Goal: Task Accomplishment & Management: Manage account settings

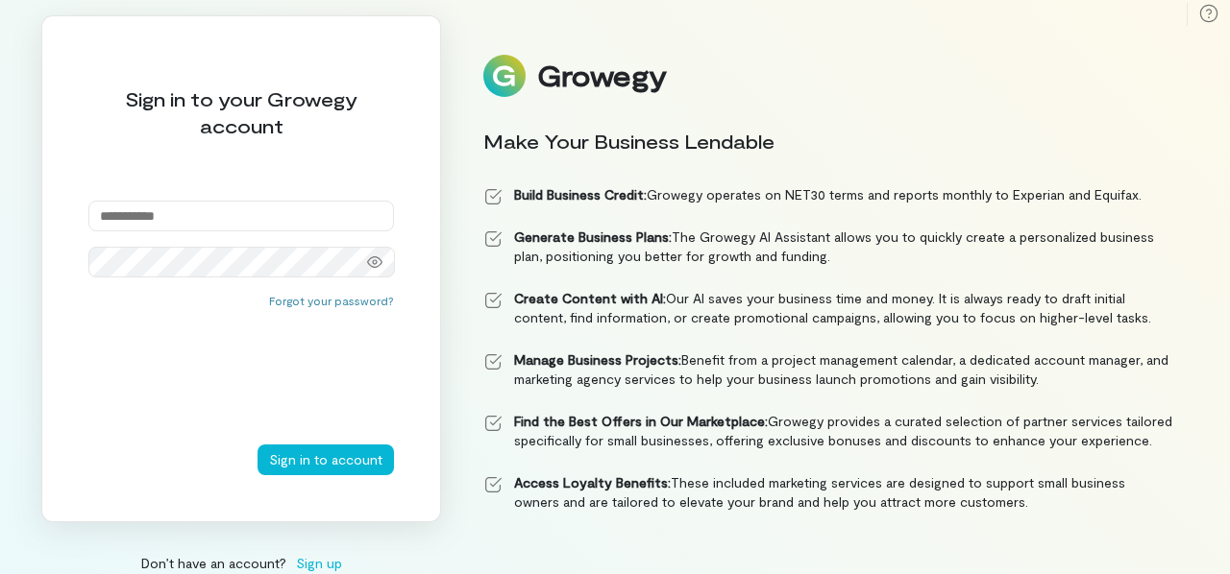
click at [362, 212] on input "email" at bounding box center [240, 216] width 305 height 31
type input "**********"
click at [372, 258] on icon at bounding box center [374, 262] width 15 height 15
click at [342, 459] on button "Sign in to account" at bounding box center [325, 460] width 136 height 31
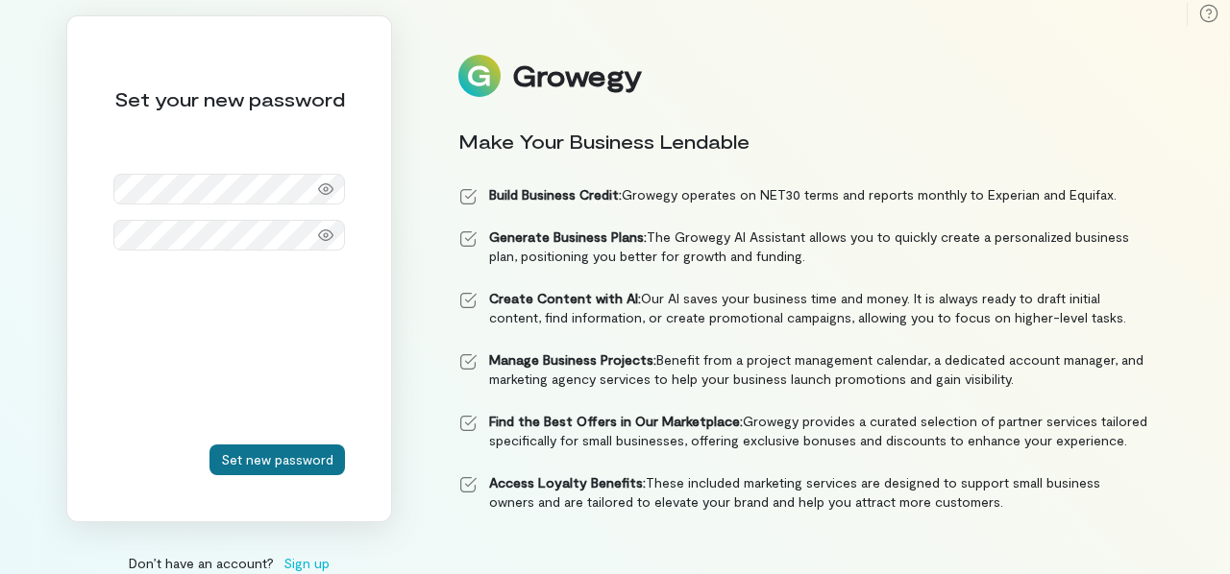
click at [304, 458] on button "Set new password" at bounding box center [276, 460] width 135 height 31
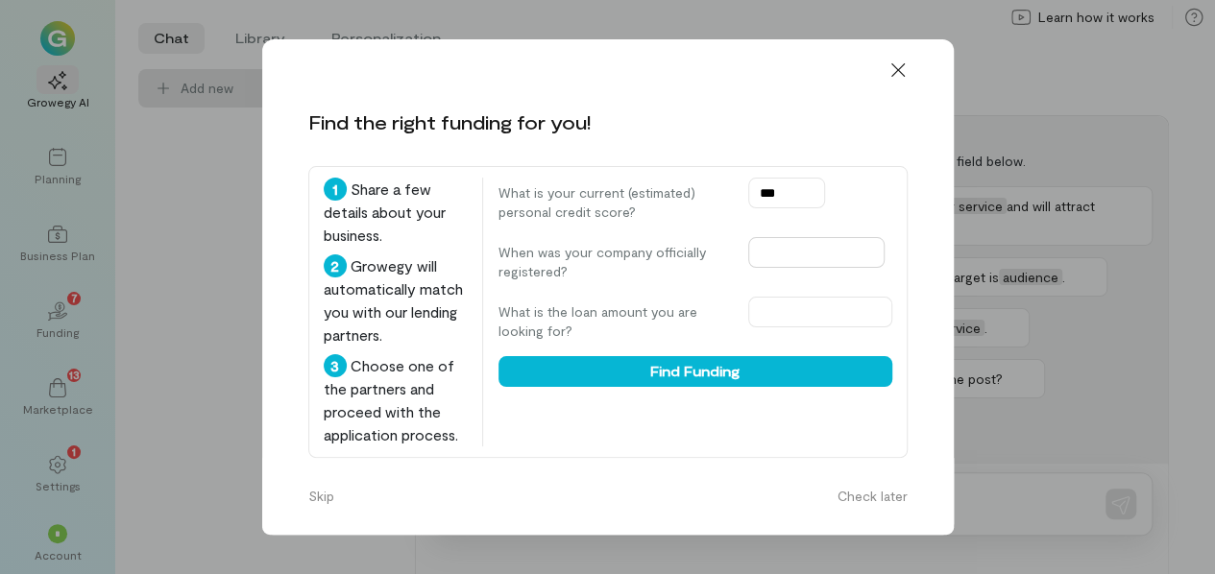
type input "***"
click at [809, 256] on input "text" at bounding box center [816, 252] width 136 height 31
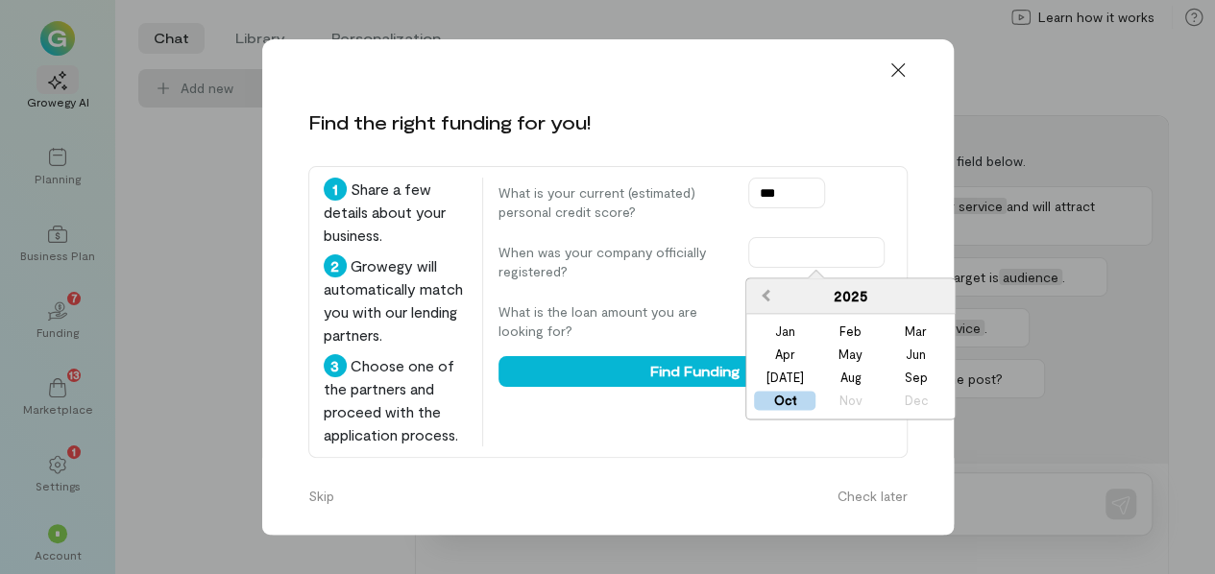
click at [766, 295] on span "Previous Year" at bounding box center [766, 294] width 0 height 19
click at [865, 353] on div "May" at bounding box center [849, 355] width 61 height 19
type input "********"
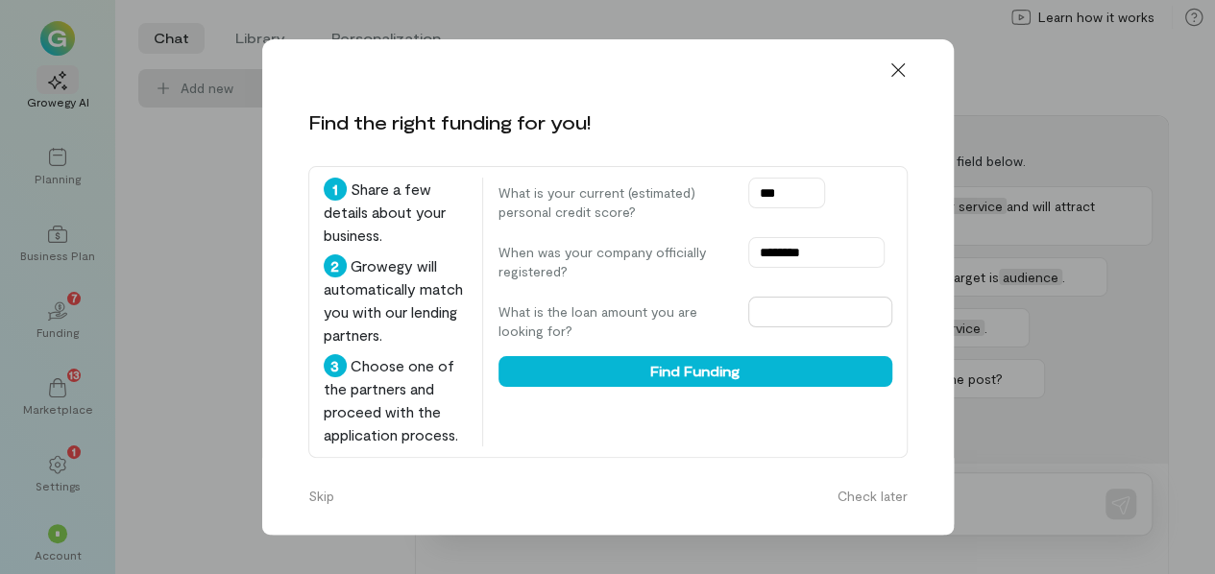
click at [790, 315] on input "text" at bounding box center [820, 312] width 144 height 31
type input "********"
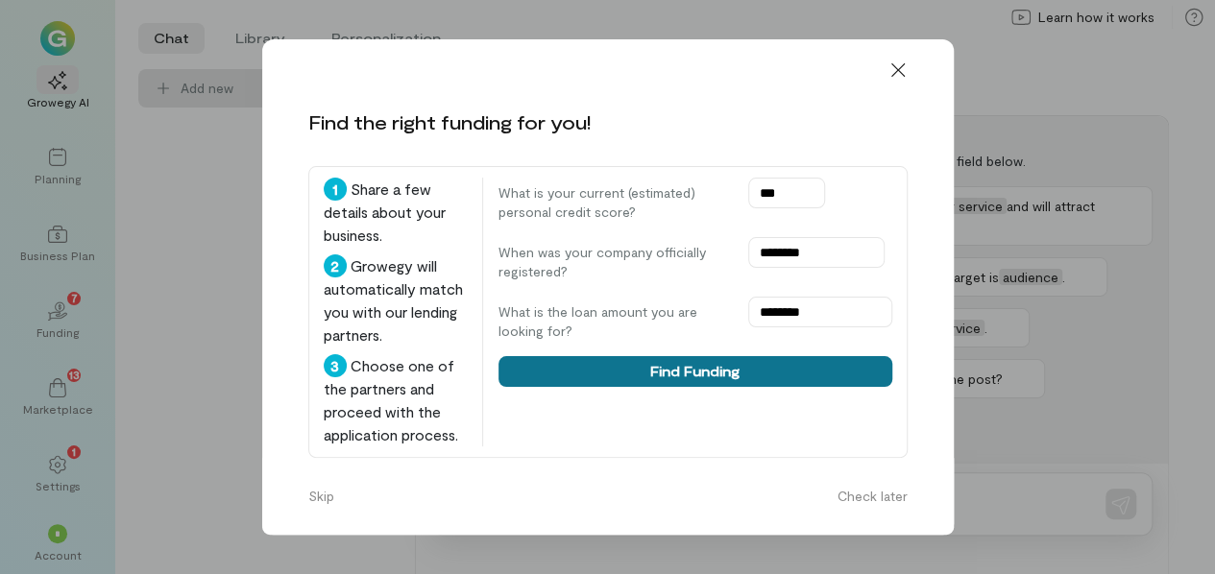
click at [830, 374] on button "Find Funding" at bounding box center [696, 371] width 394 height 31
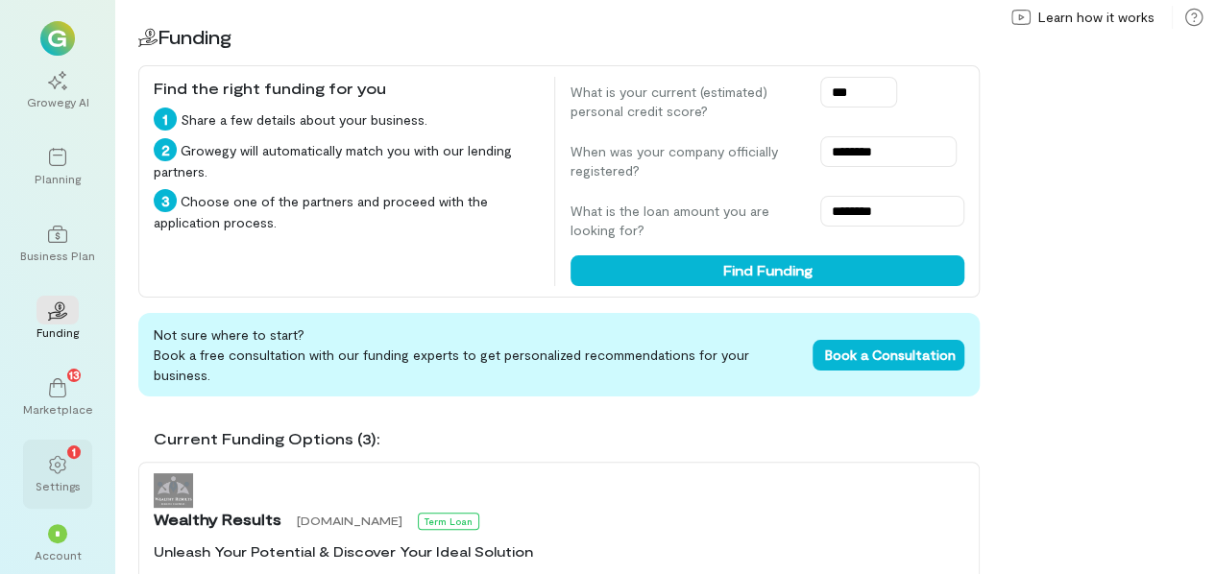
click at [62, 464] on icon at bounding box center [57, 464] width 19 height 19
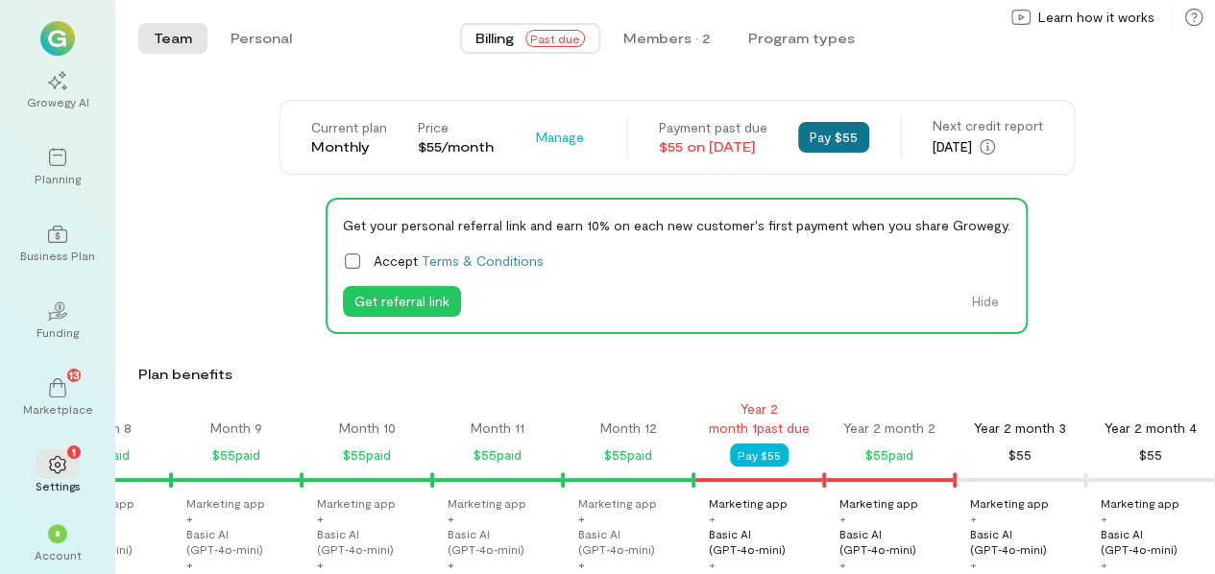
click at [840, 134] on button "Pay $55" at bounding box center [833, 137] width 71 height 31
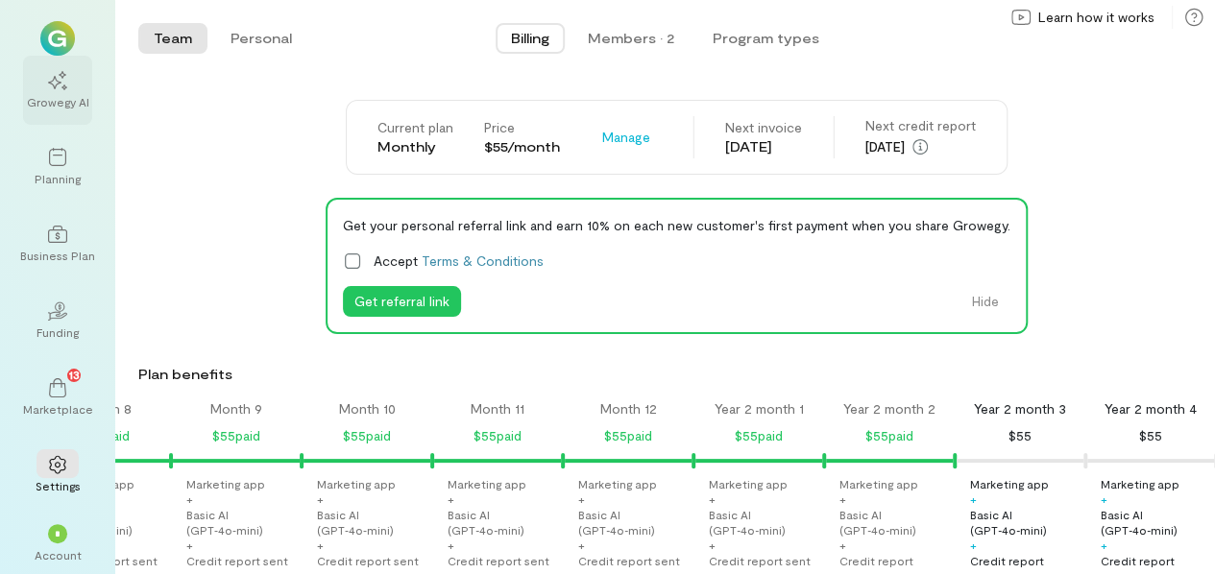
click at [51, 69] on div at bounding box center [58, 79] width 42 height 29
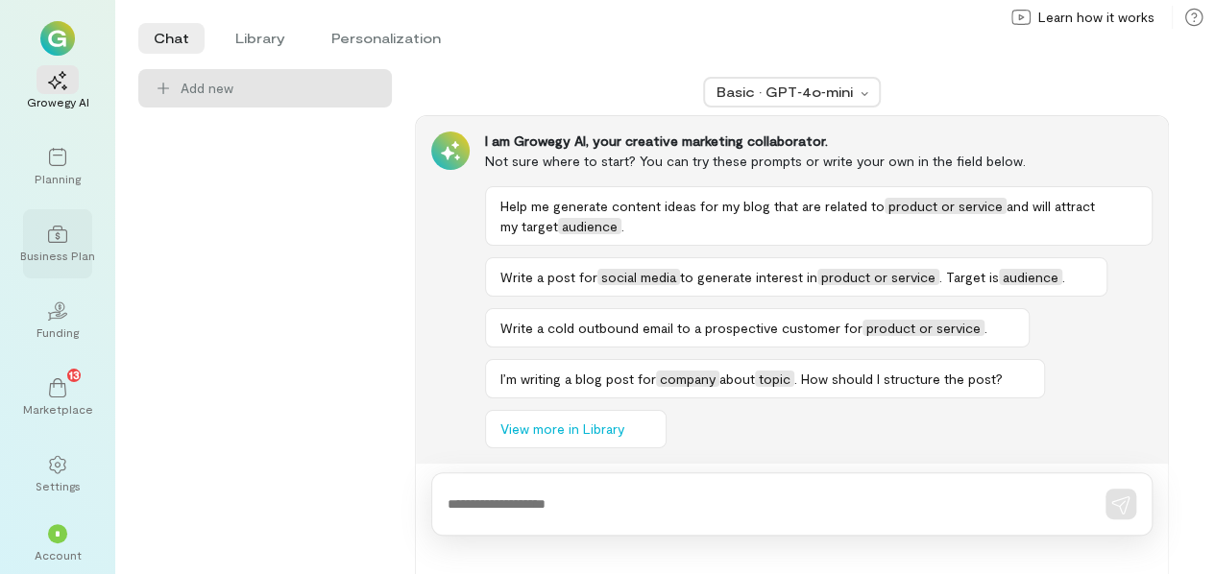
click at [75, 247] on div "Business Plan" at bounding box center [57, 243] width 69 height 69
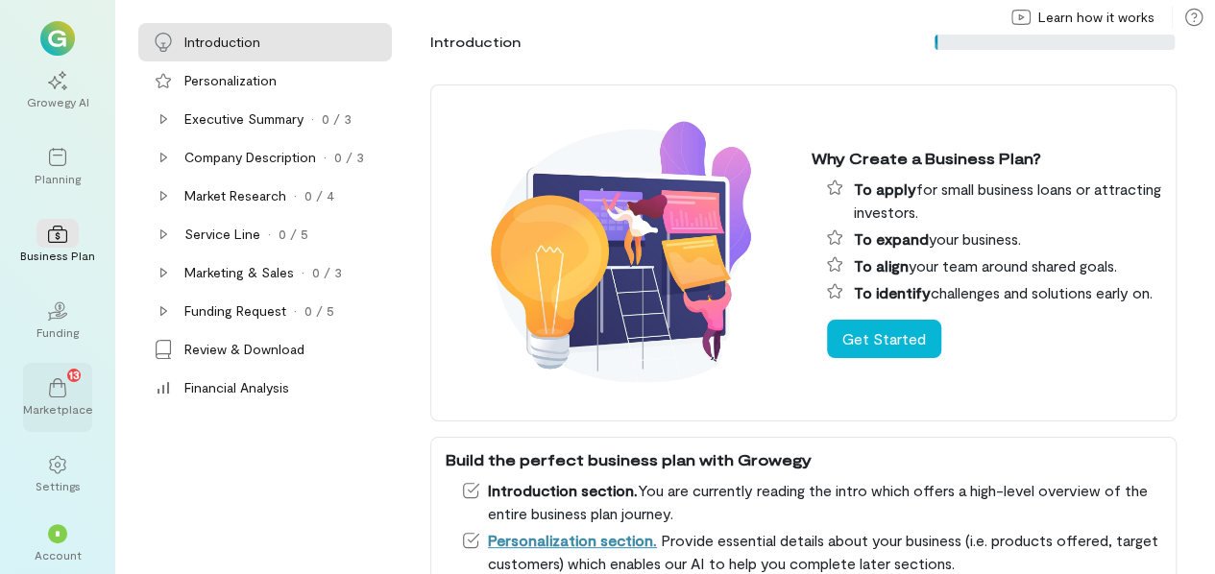
click at [59, 400] on div "13" at bounding box center [58, 387] width 42 height 29
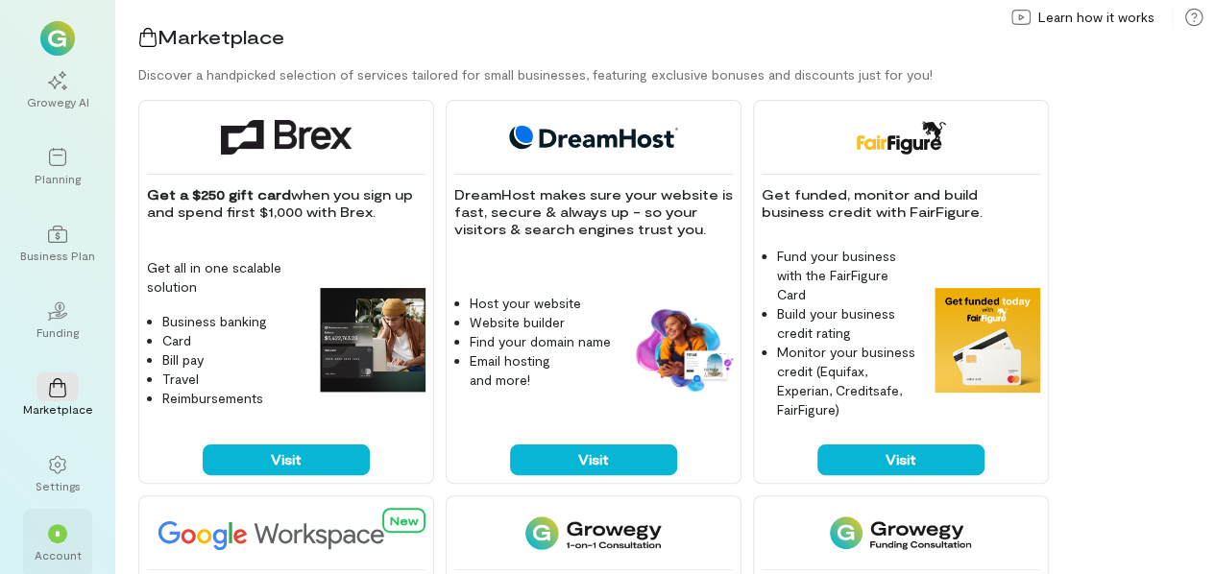
click at [62, 524] on div "*" at bounding box center [58, 533] width 42 height 29
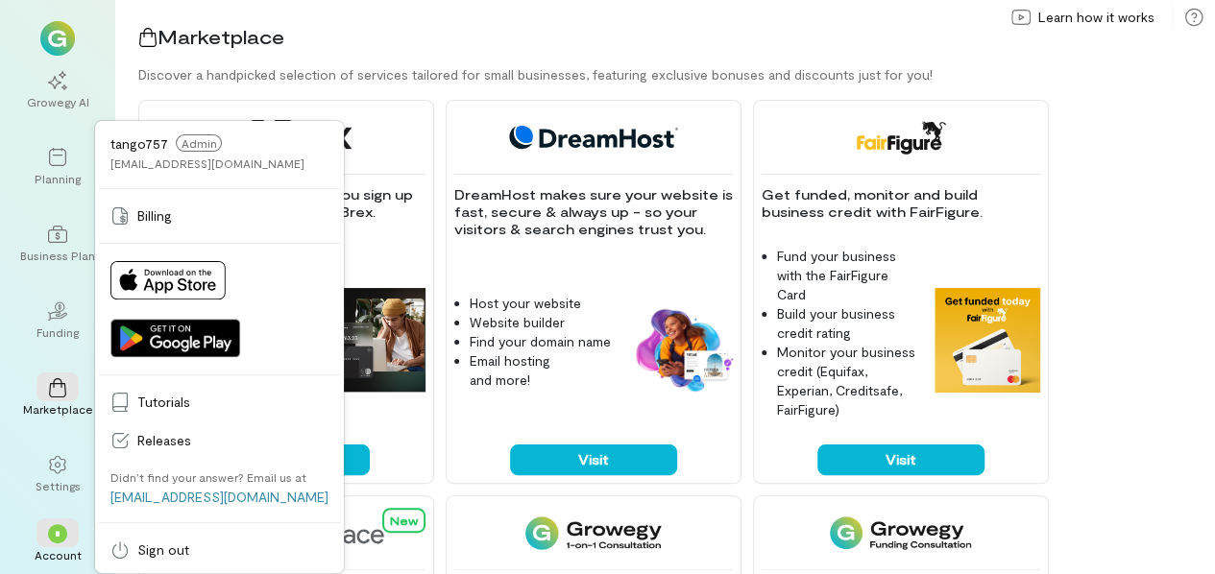
click at [57, 37] on img at bounding box center [57, 38] width 35 height 35
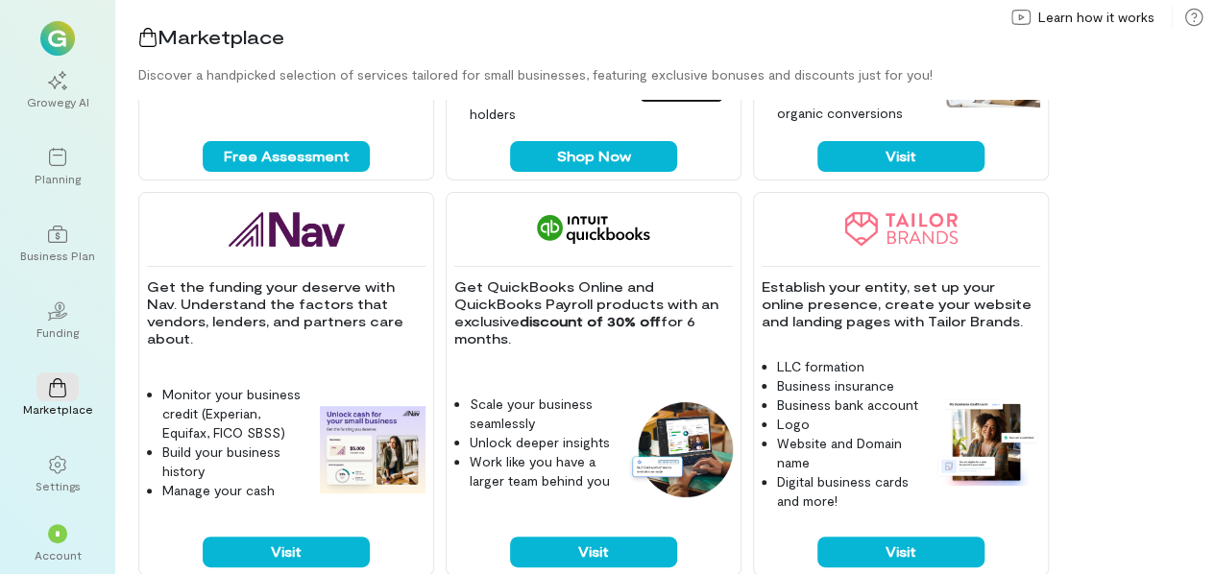
scroll to position [1092, 0]
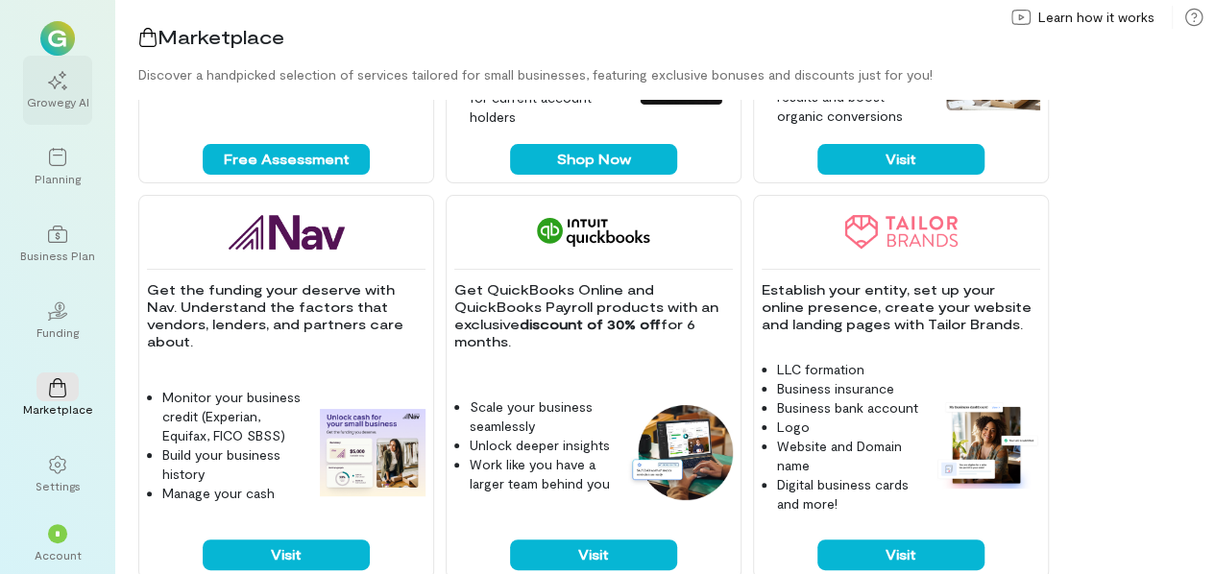
click at [64, 82] on icon at bounding box center [57, 80] width 19 height 19
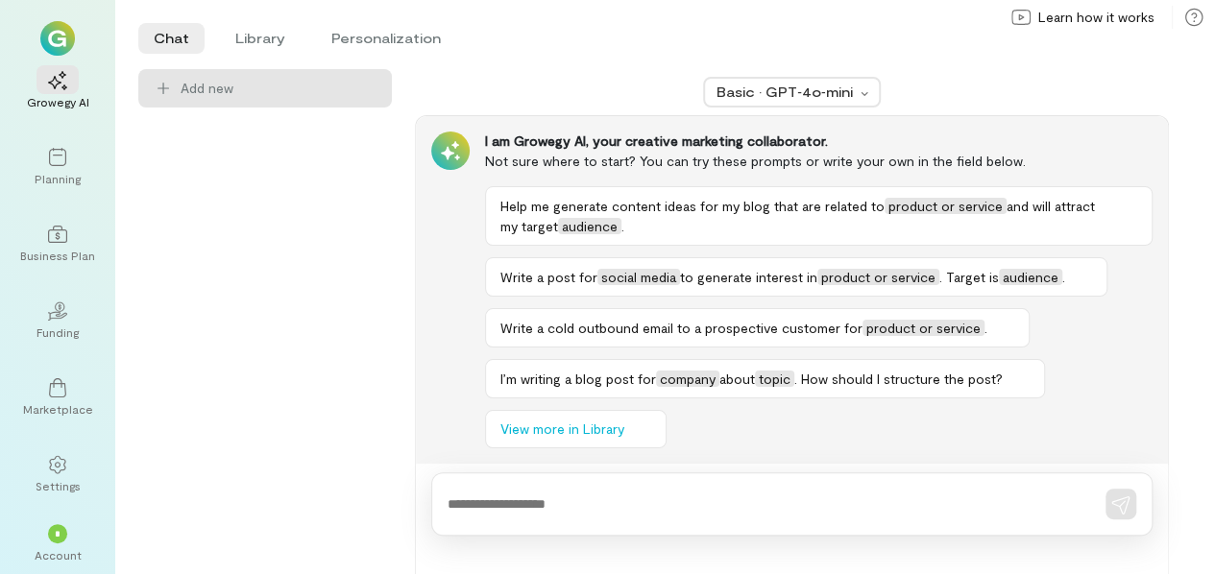
click at [65, 32] on img at bounding box center [57, 38] width 35 height 35
click at [61, 172] on div "Planning" at bounding box center [58, 178] width 46 height 15
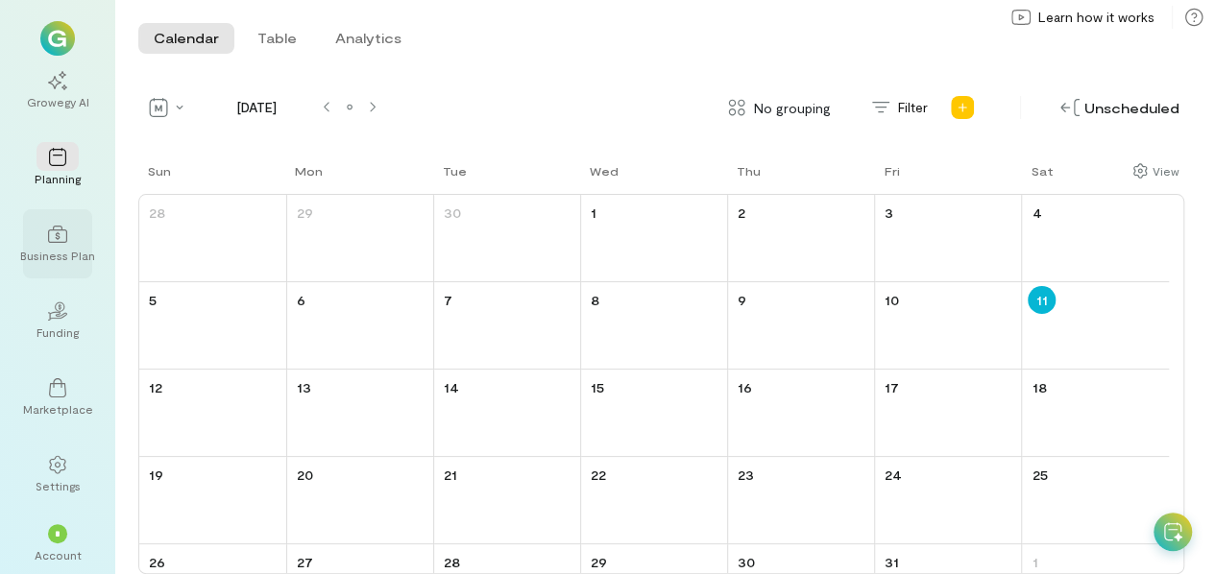
click at [54, 241] on icon at bounding box center [57, 234] width 19 height 19
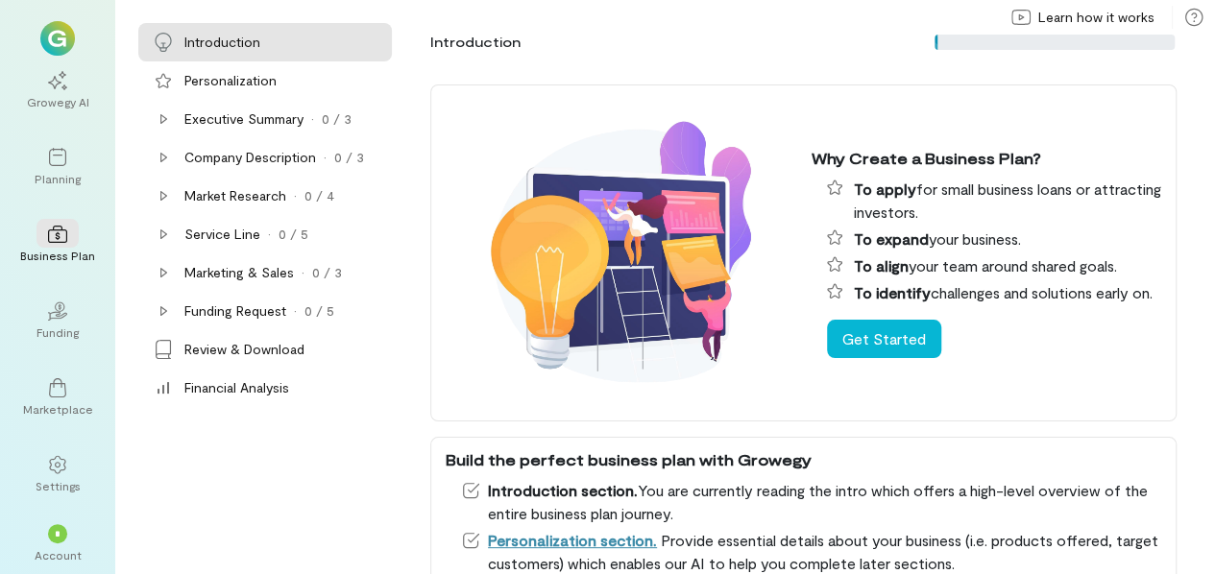
scroll to position [388, 0]
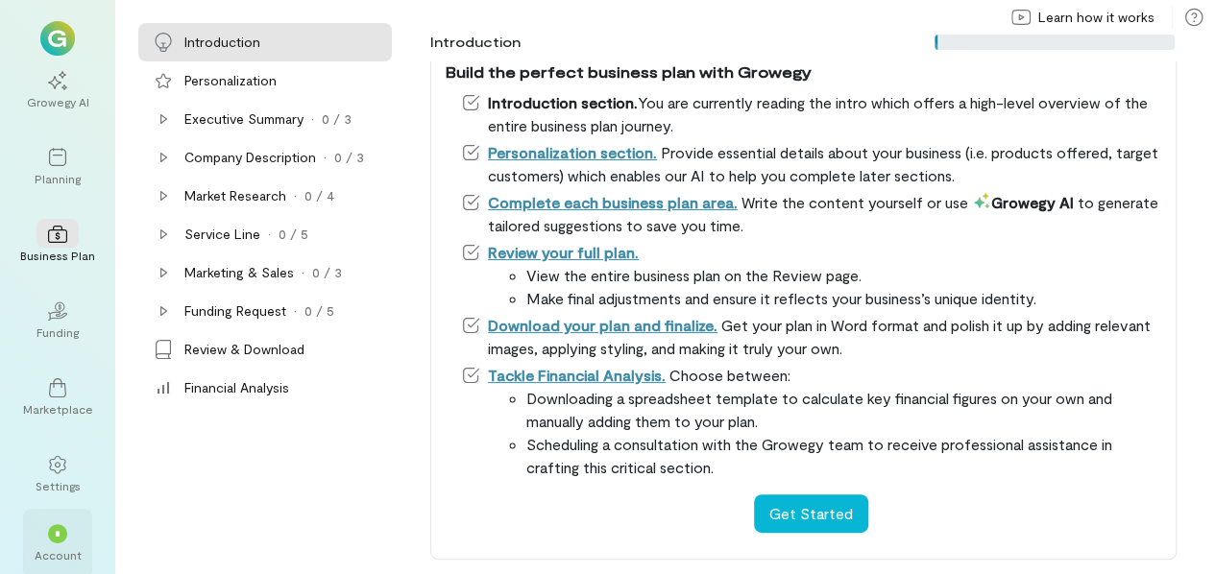
click at [61, 535] on div "*" at bounding box center [57, 533] width 19 height 19
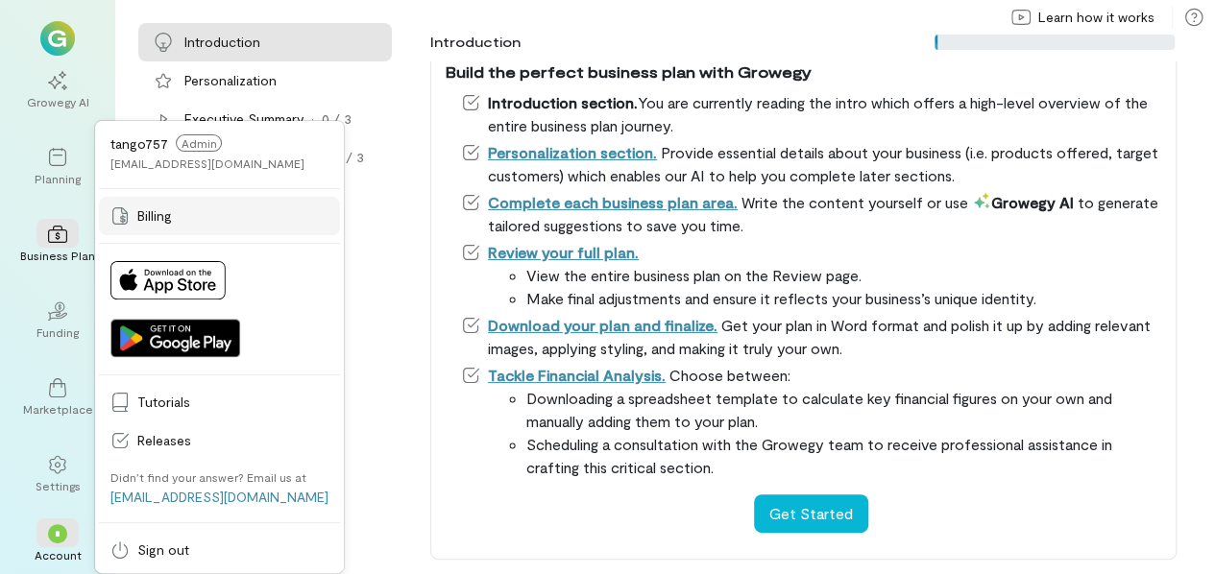
click at [193, 208] on span "Billing" at bounding box center [232, 216] width 191 height 19
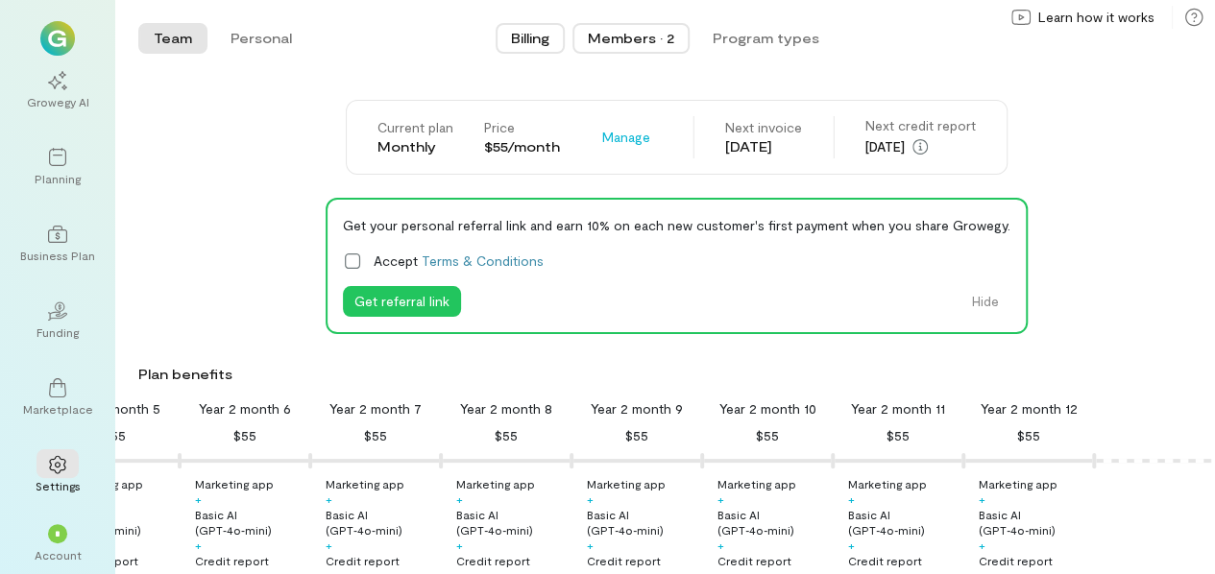
click at [645, 36] on div "Members · 2" at bounding box center [631, 38] width 86 height 19
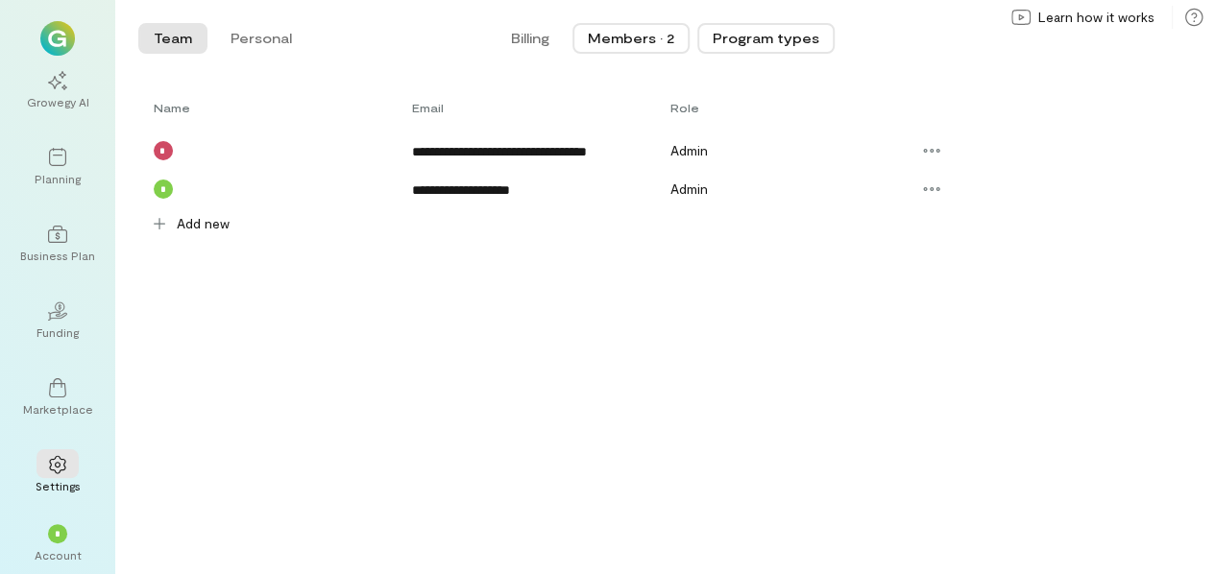
click at [755, 41] on button "Program types" at bounding box center [765, 38] width 137 height 31
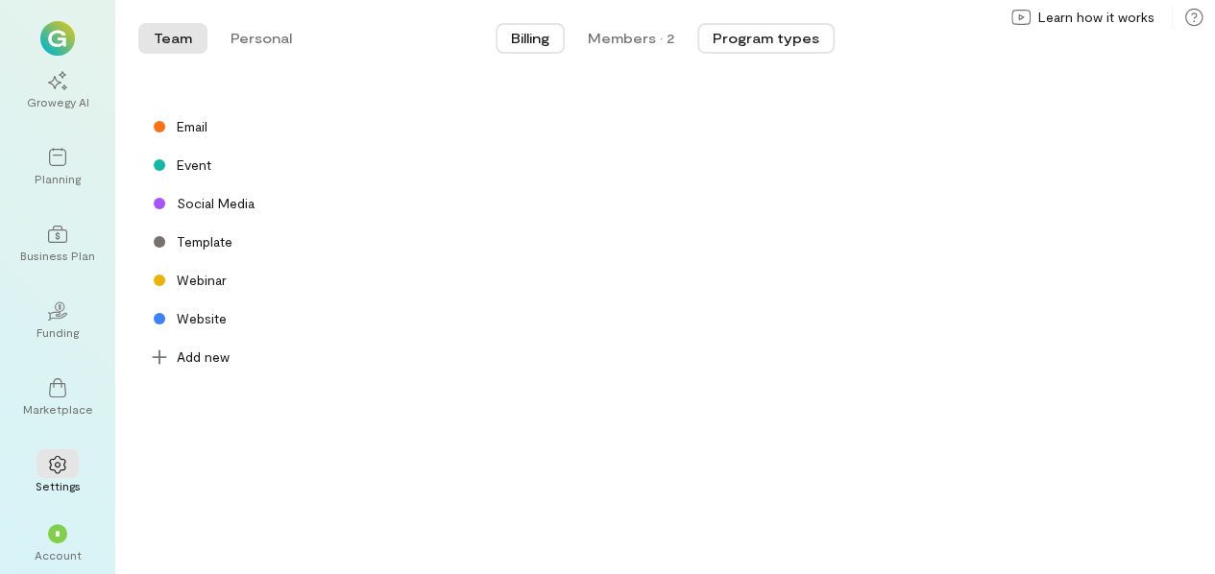
click at [545, 38] on span "Billing" at bounding box center [530, 38] width 38 height 19
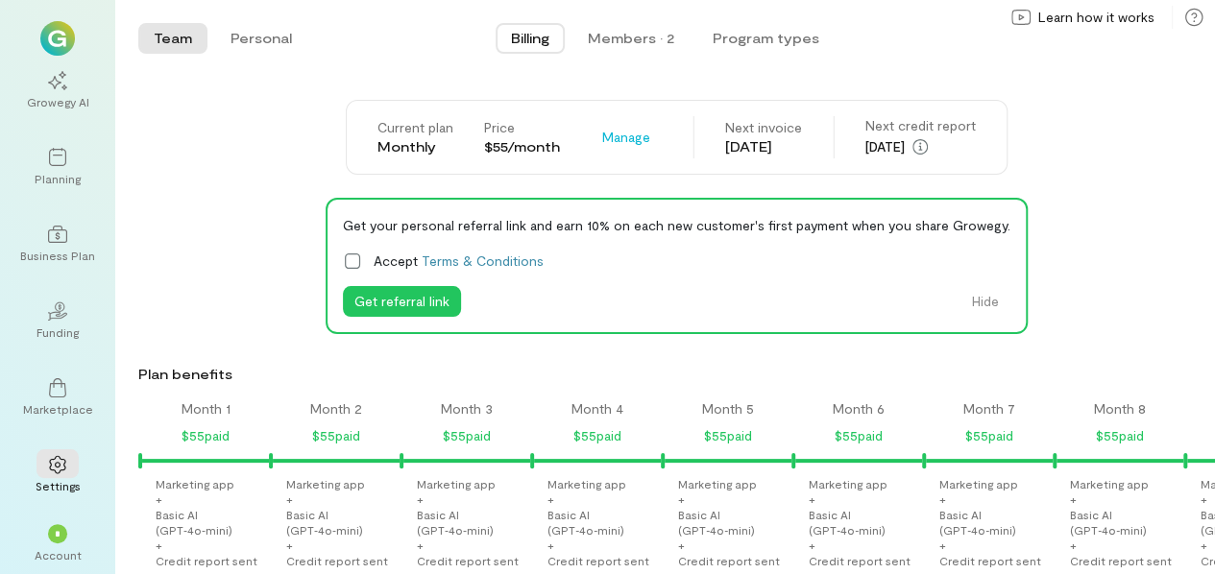
scroll to position [0, 1633]
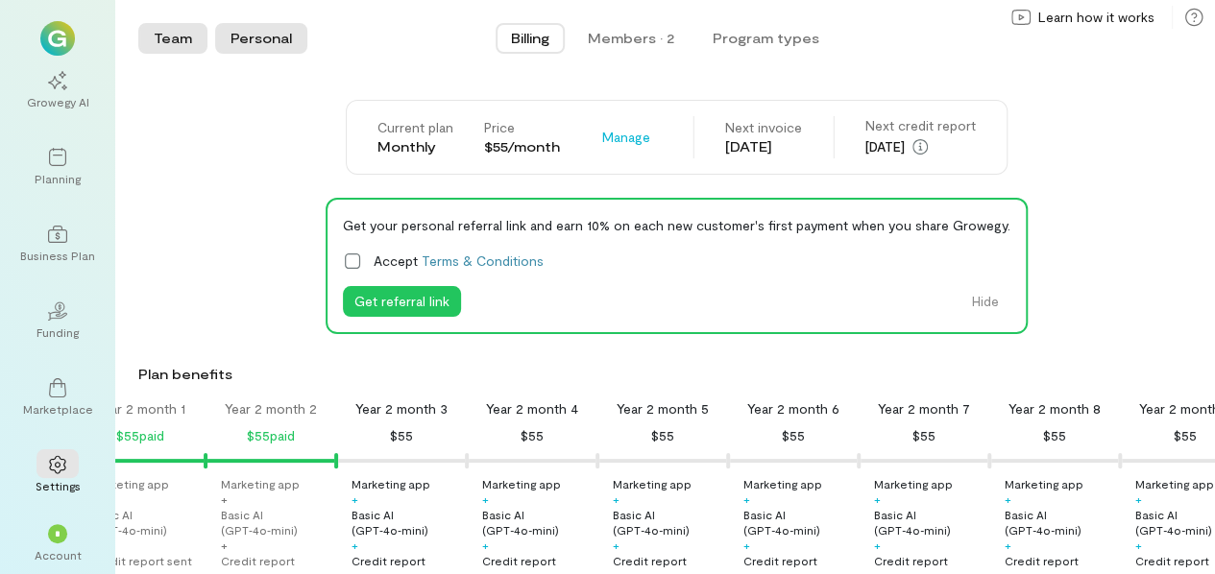
click at [245, 39] on button "Personal" at bounding box center [261, 38] width 92 height 31
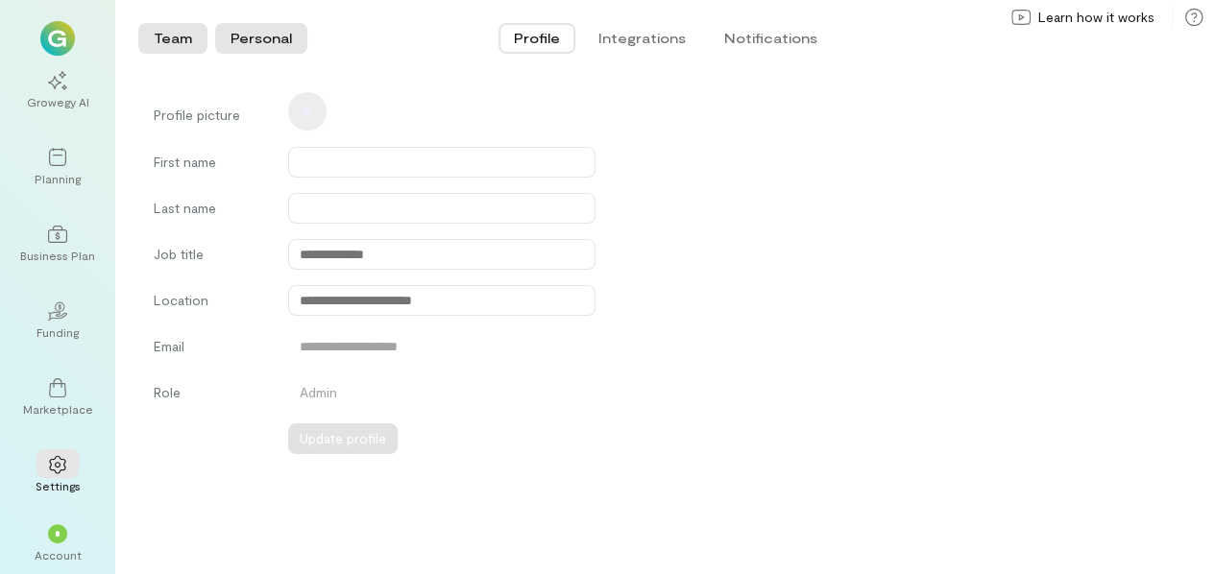
click at [177, 37] on button "Team" at bounding box center [172, 38] width 69 height 31
